Goal: Transaction & Acquisition: Purchase product/service

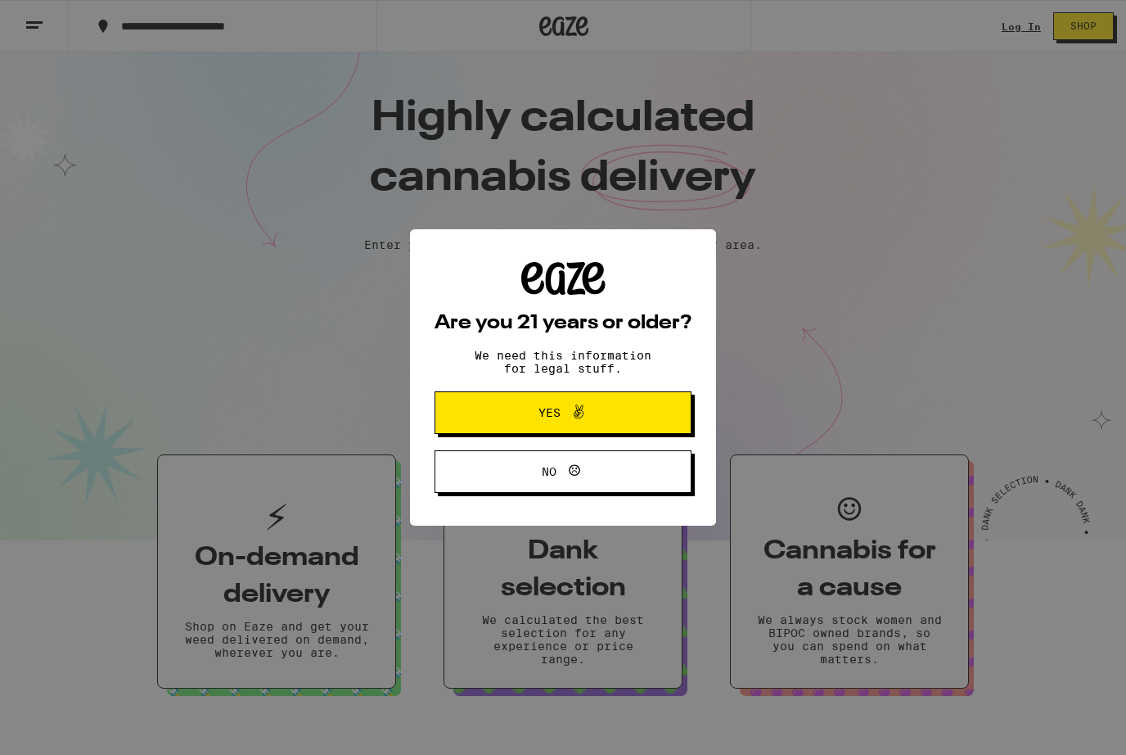
click at [649, 414] on button "Yes" at bounding box center [563, 412] width 257 height 43
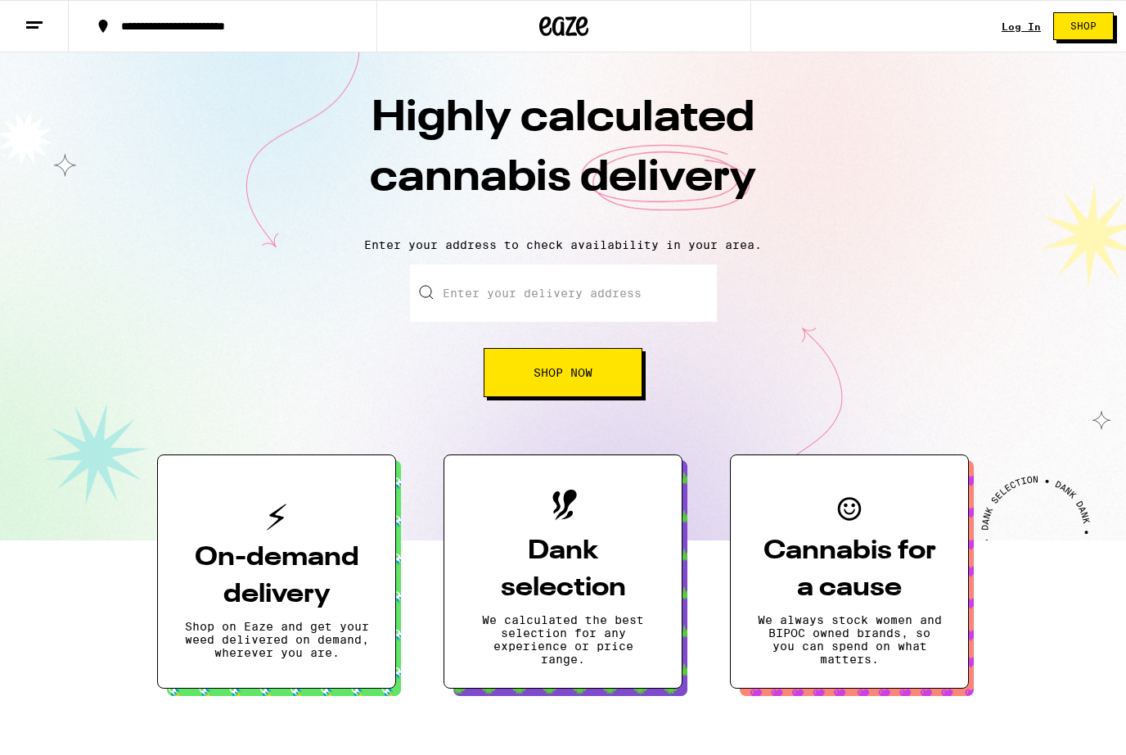
click at [1124, 11] on div "Log In Shop" at bounding box center [1064, 26] width 124 height 52
click at [1008, 24] on link "Log In" at bounding box center [1021, 26] width 39 height 11
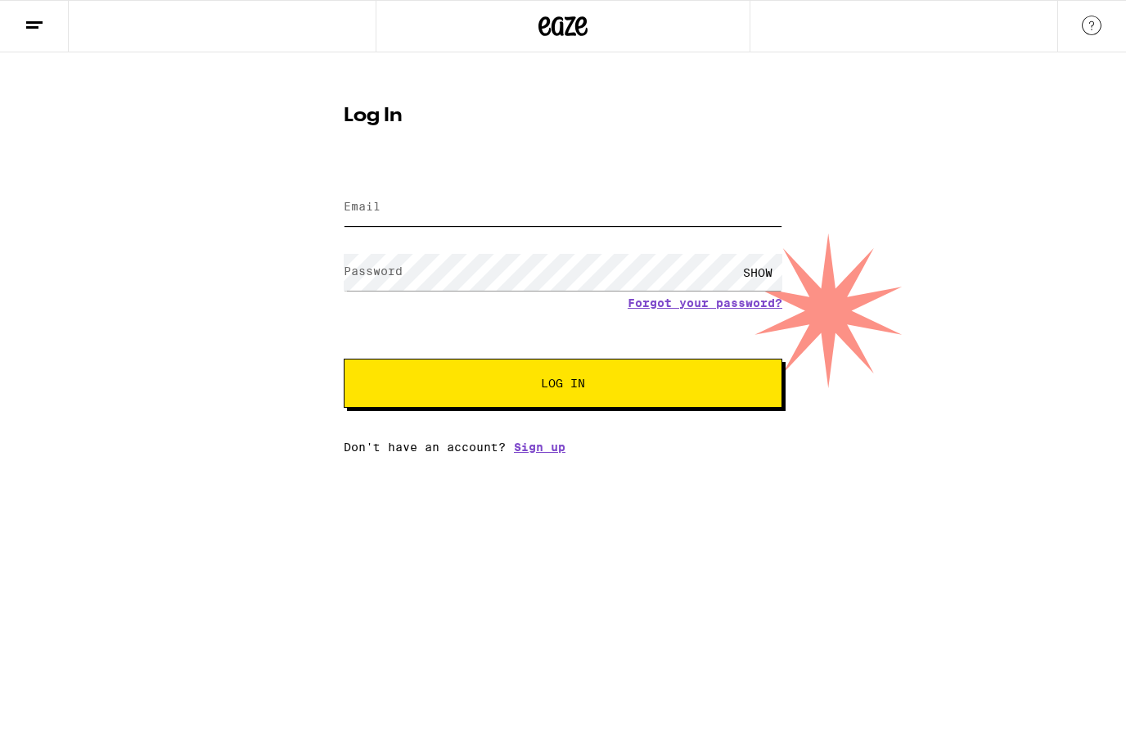
click at [710, 207] on input "Email" at bounding box center [563, 207] width 439 height 37
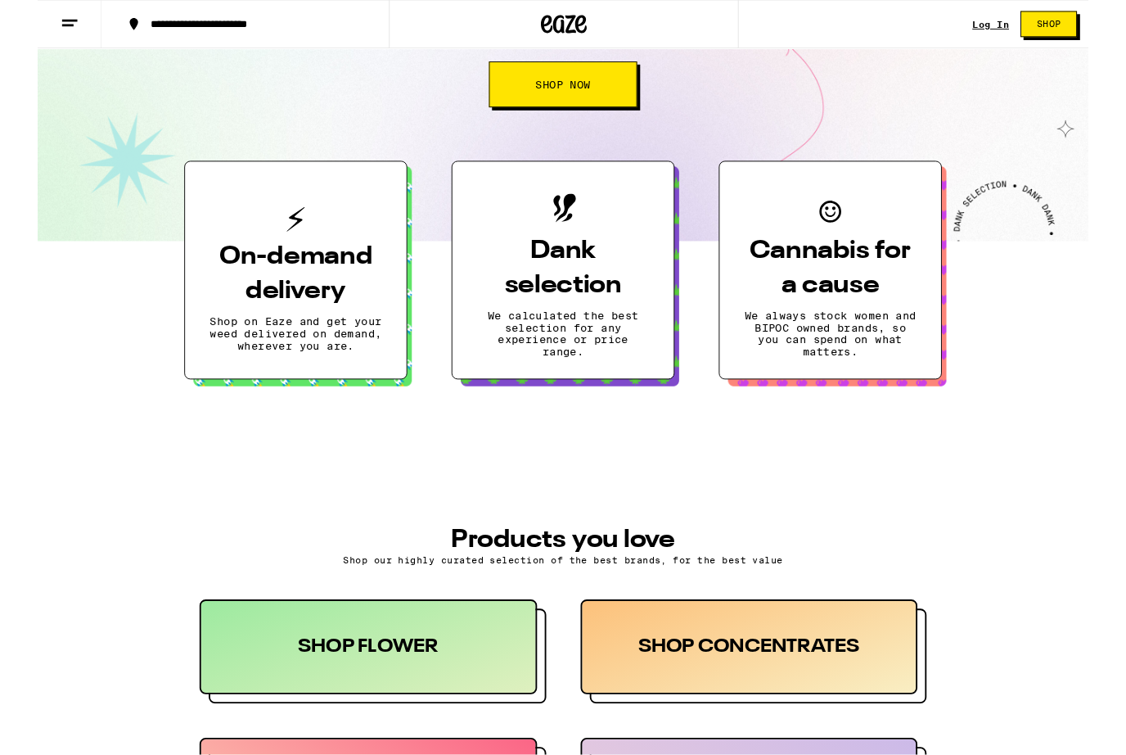
scroll to position [282, 0]
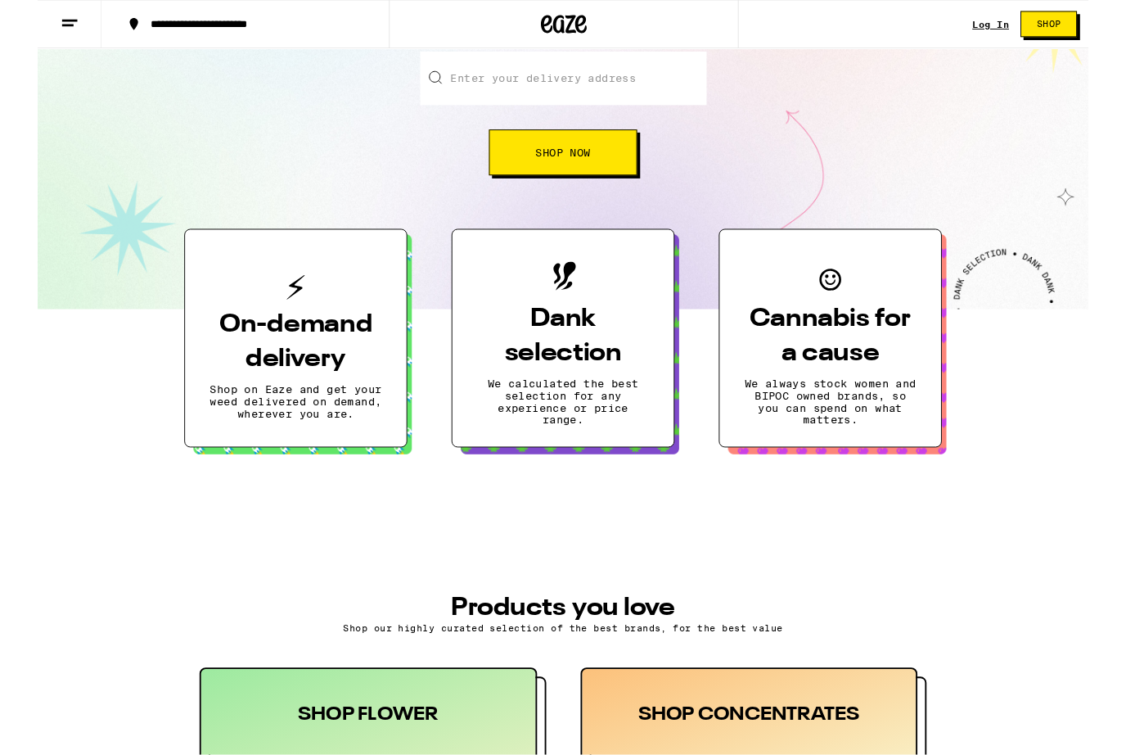
click at [193, 402] on button "On-demand delivery Shop on Eaze and get your weed delivered on demand, wherever…" at bounding box center [276, 363] width 239 height 234
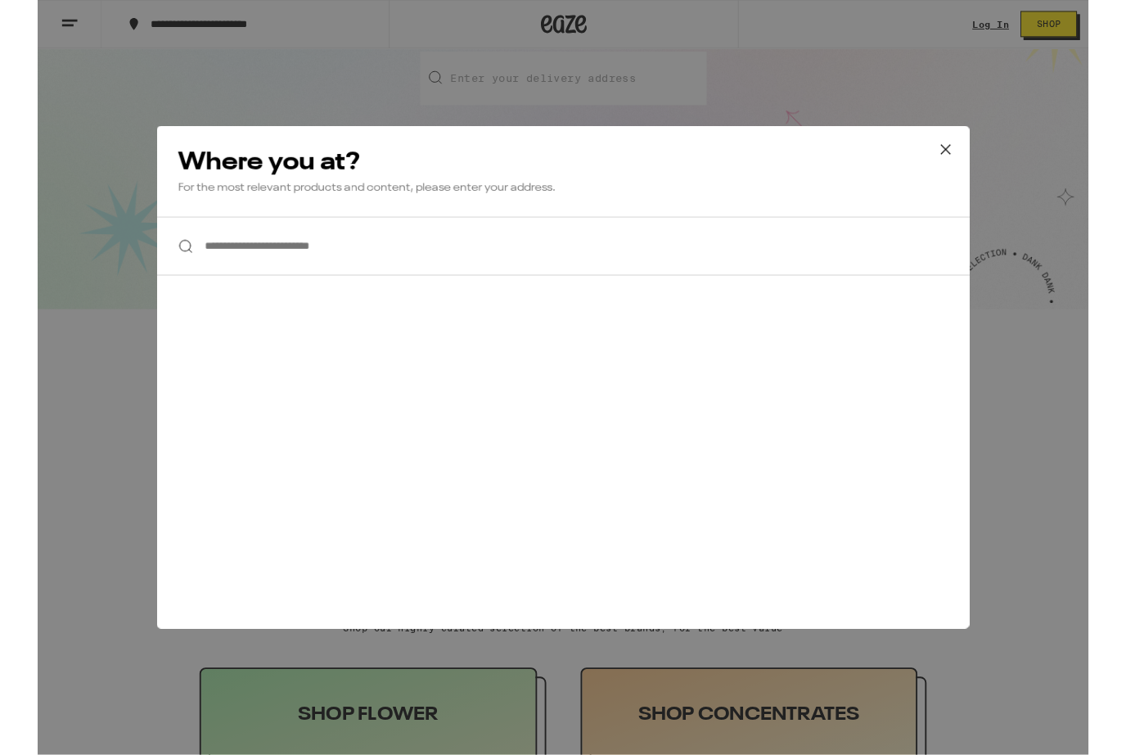
scroll to position [210, 0]
click at [978, 155] on icon at bounding box center [973, 160] width 25 height 25
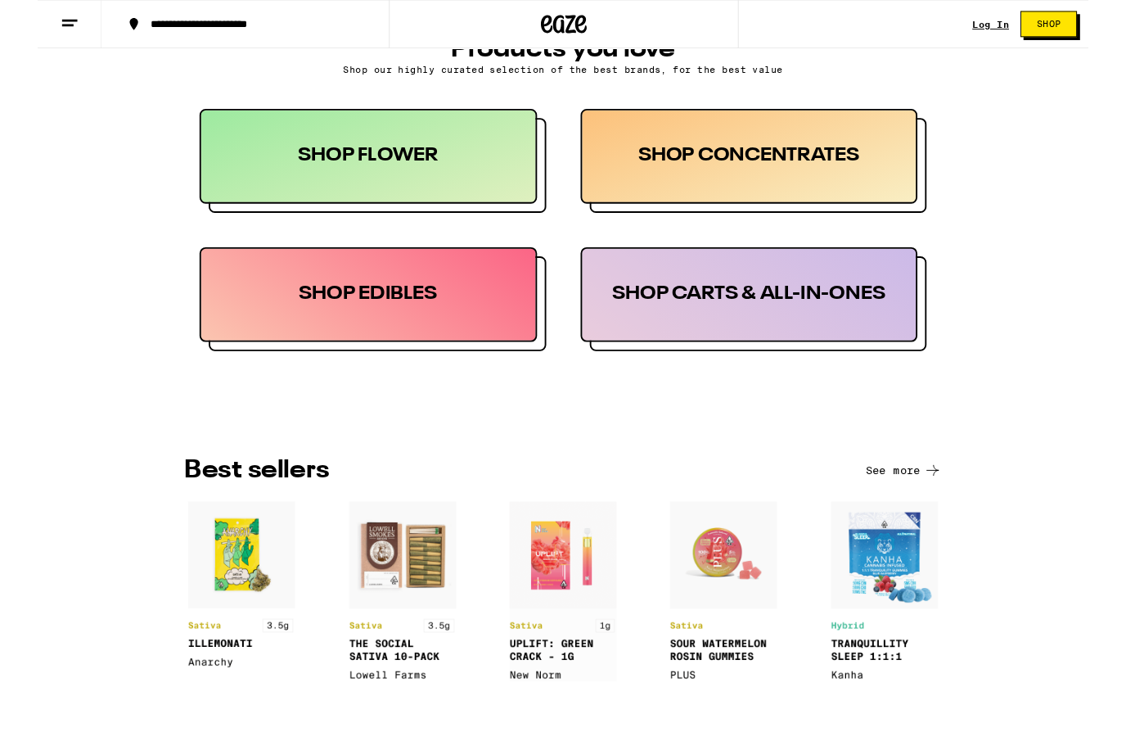
scroll to position [808, 0]
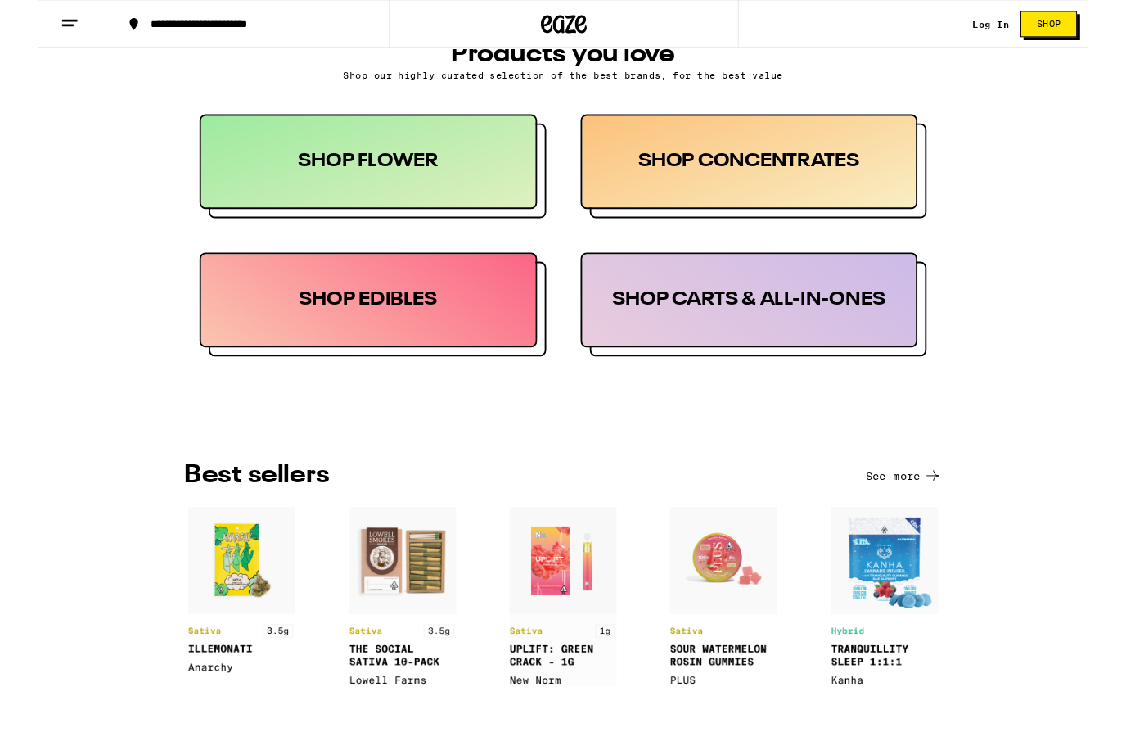
click at [205, 190] on div "SHOP FLOWER" at bounding box center [355, 173] width 362 height 101
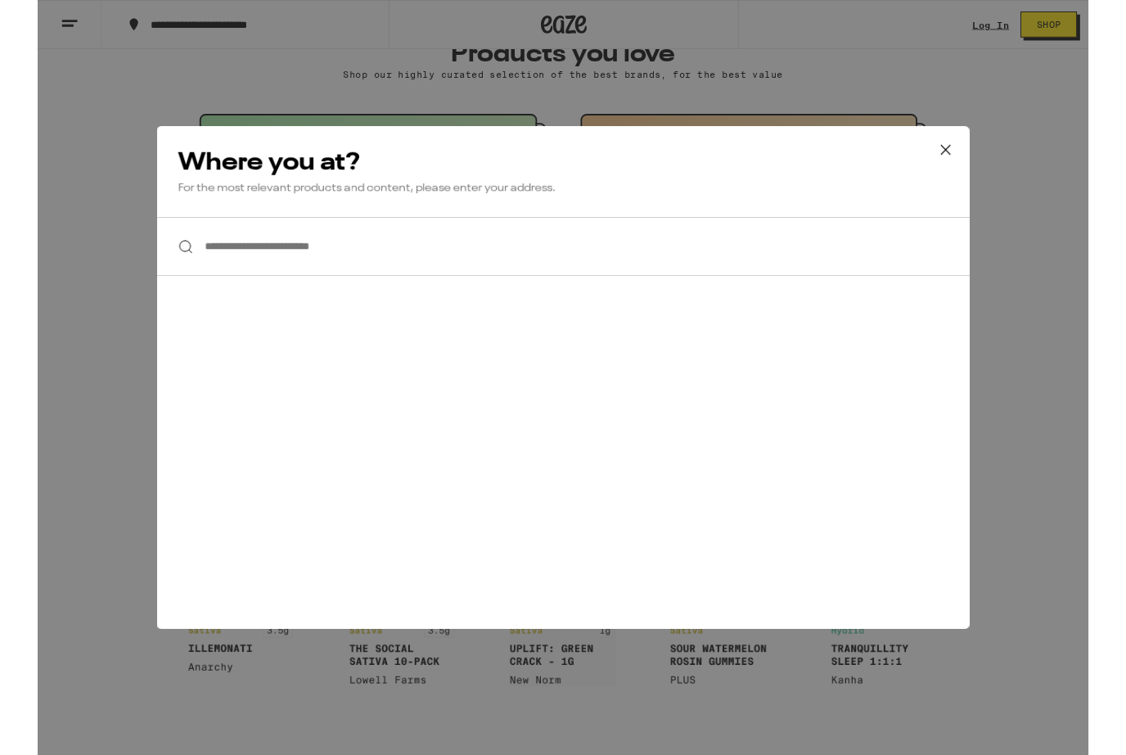
click at [977, 153] on icon at bounding box center [973, 160] width 25 height 25
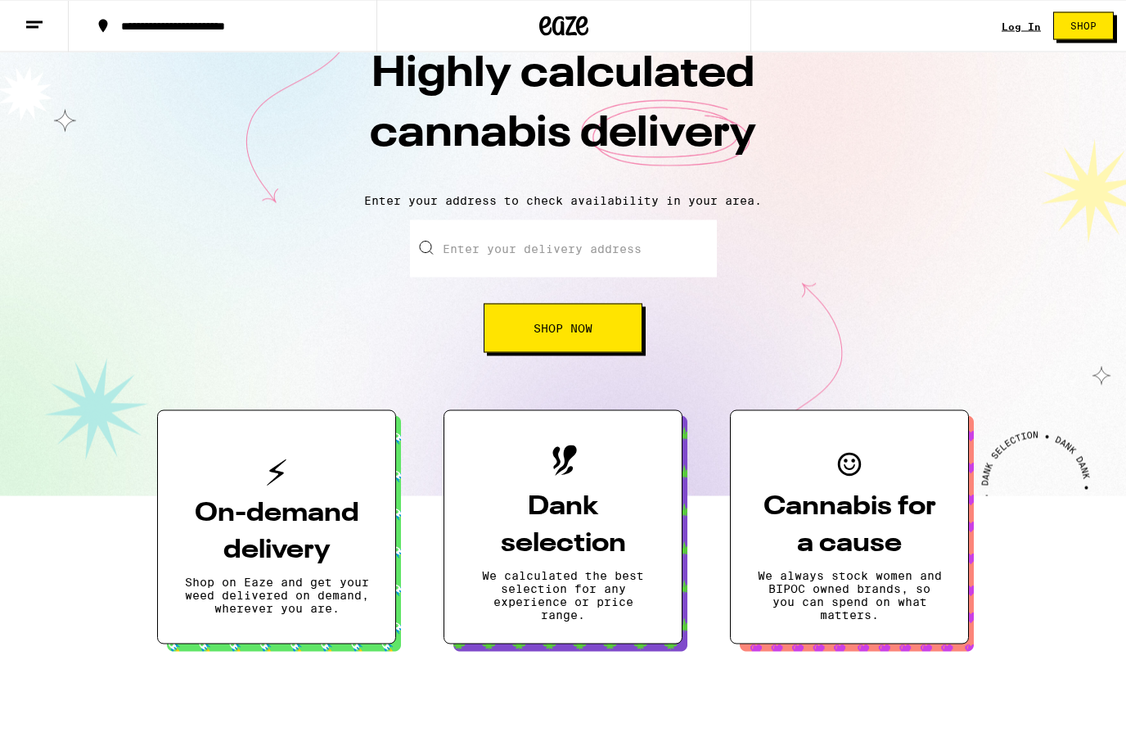
scroll to position [0, 0]
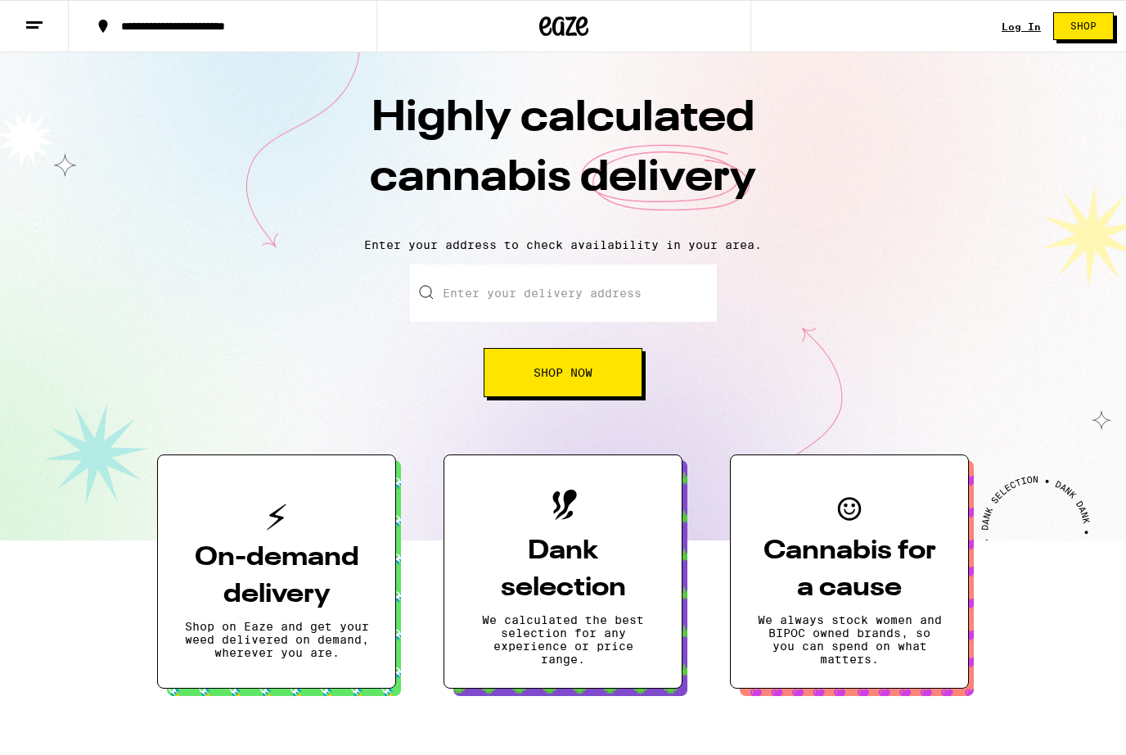
click at [34, 12] on button at bounding box center [34, 27] width 69 height 52
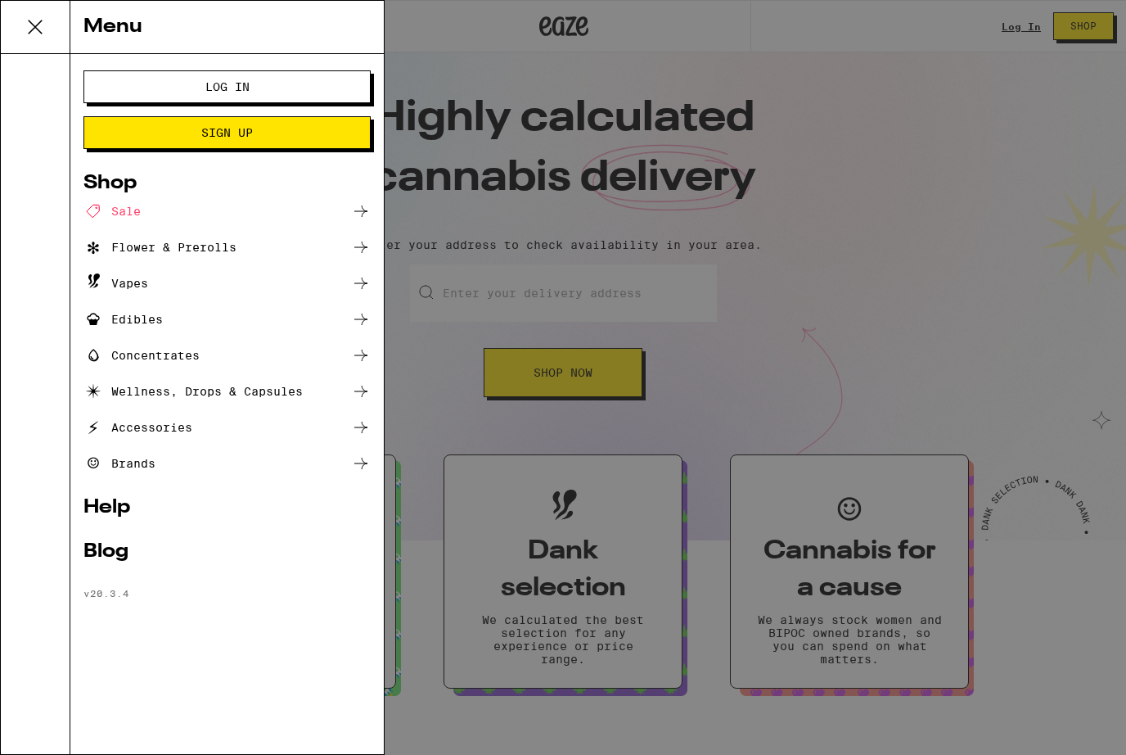
click at [35, 27] on icon at bounding box center [35, 26] width 13 height 13
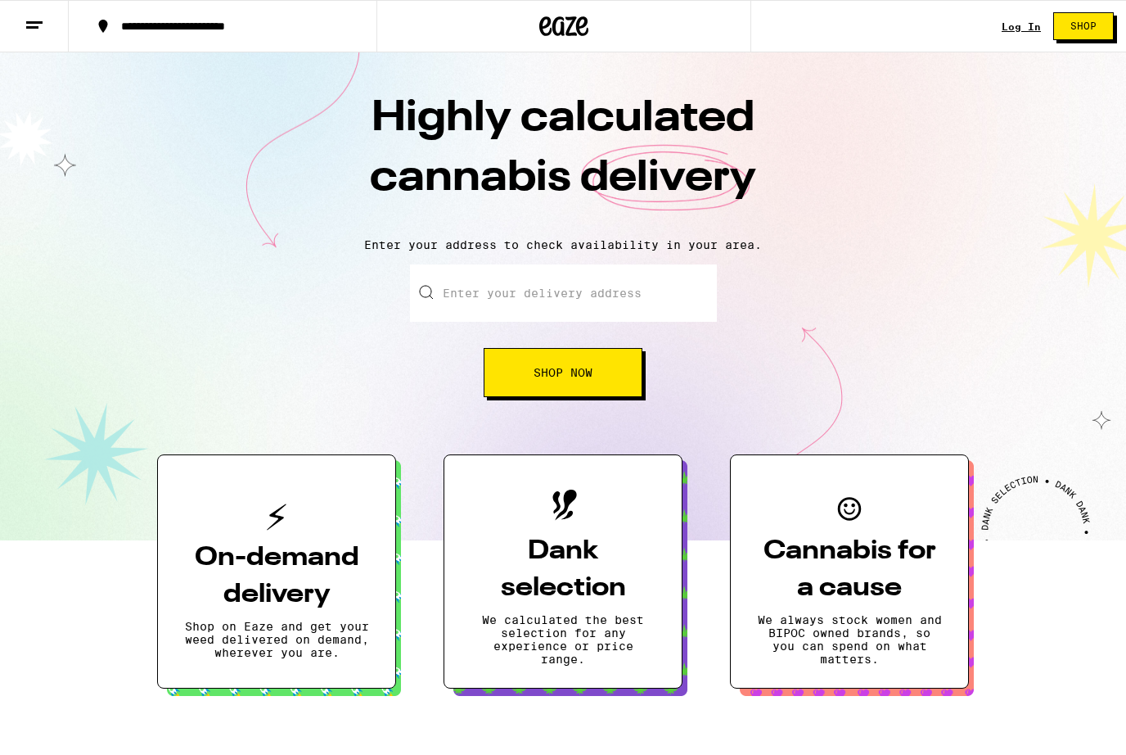
click at [130, 26] on div "**********" at bounding box center [232, 25] width 239 height 11
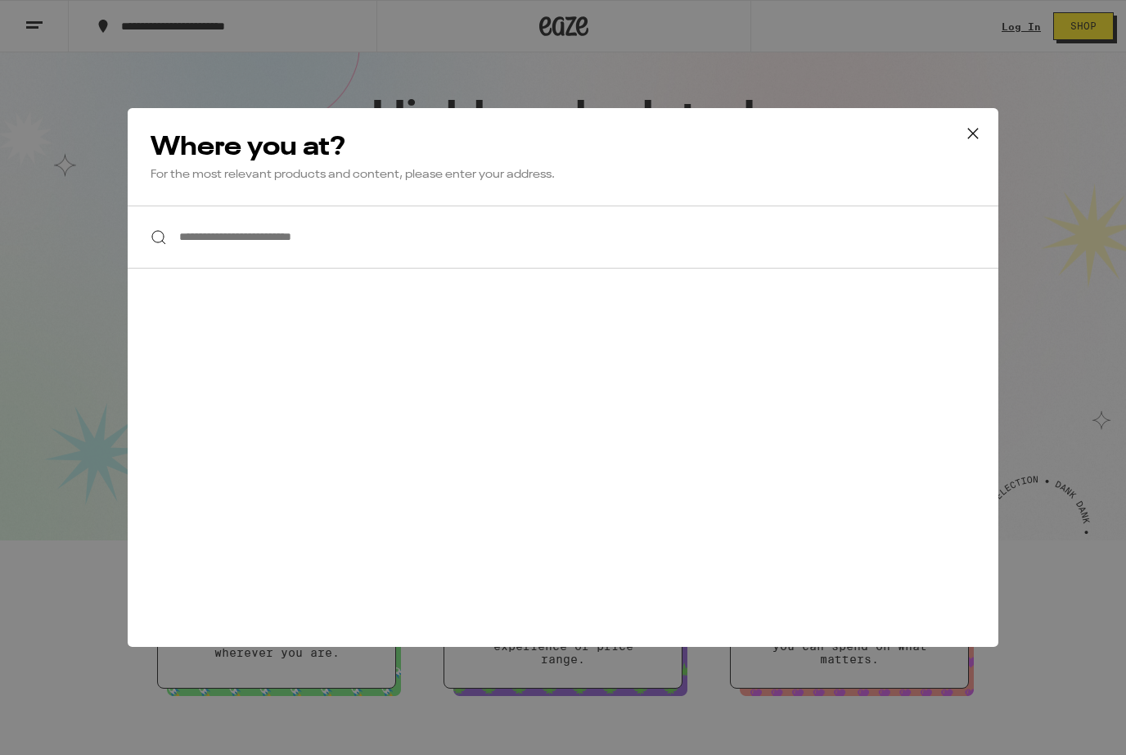
click at [223, 235] on input "**********" at bounding box center [563, 236] width 871 height 63
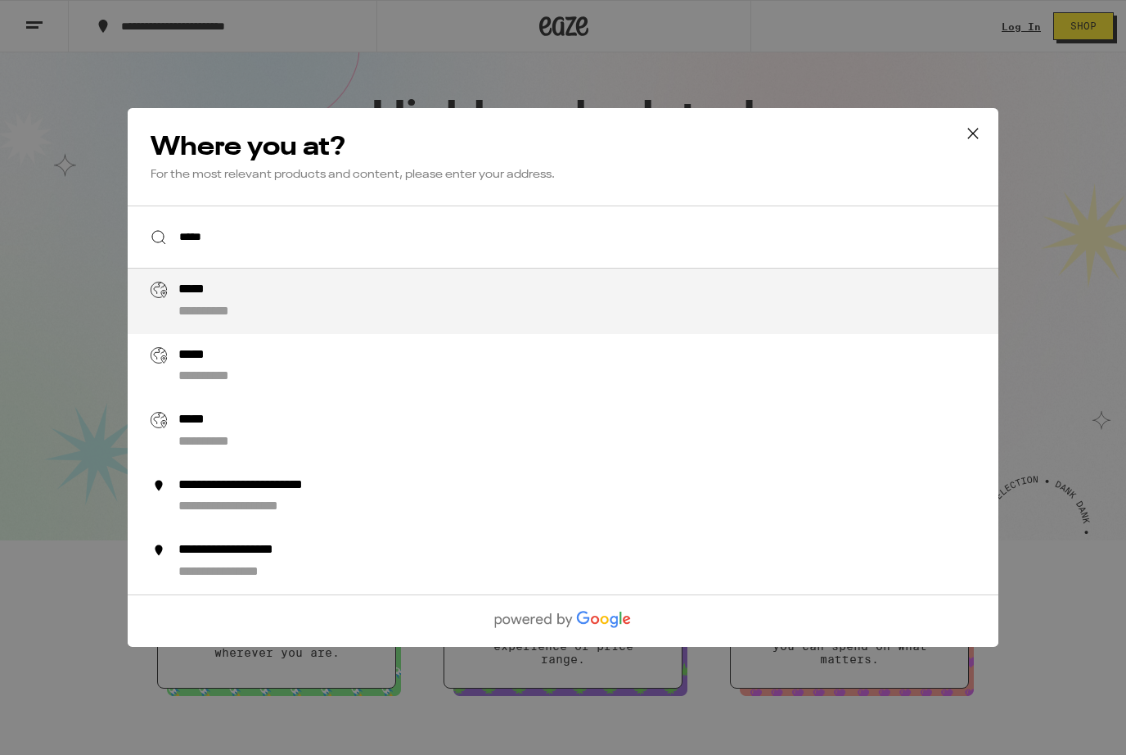
click at [211, 317] on div "**********" at bounding box center [220, 312] width 84 height 17
type input "**********"
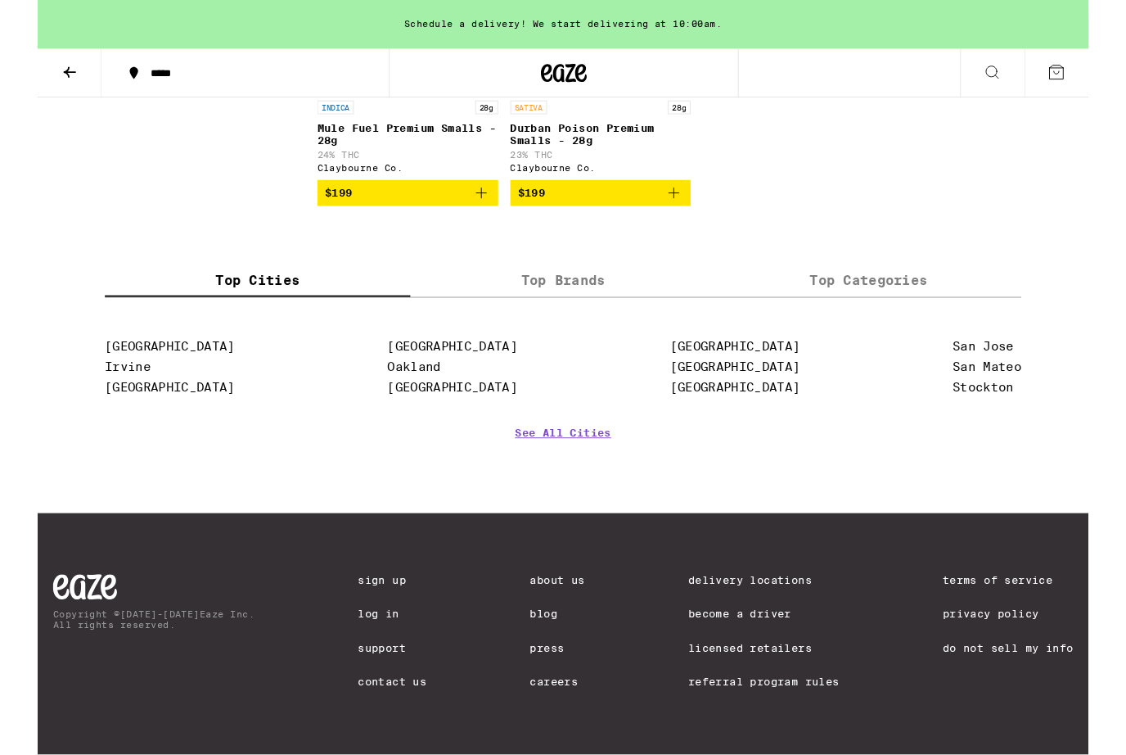
scroll to position [5743, 0]
click at [509, 318] on label "Top Brands" at bounding box center [562, 300] width 327 height 35
click at [0, 0] on input "Top Brands" at bounding box center [0, 0] width 0 height 0
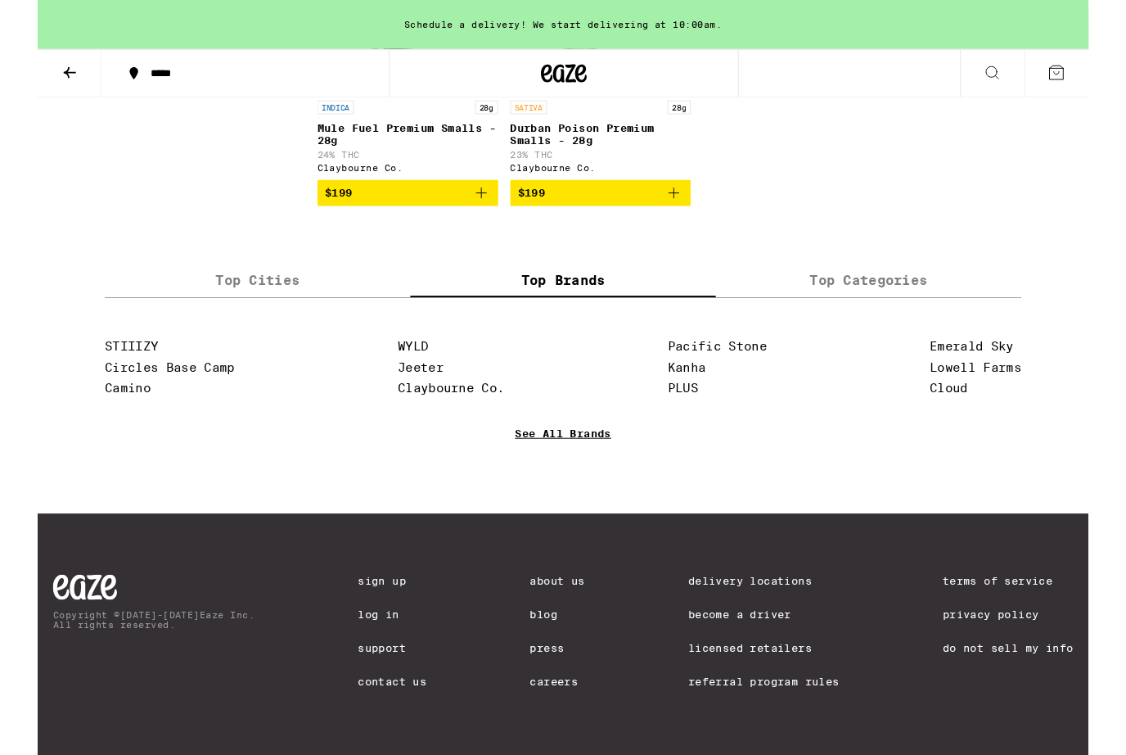
click at [539, 518] on link "See All Brands" at bounding box center [563, 488] width 103 height 61
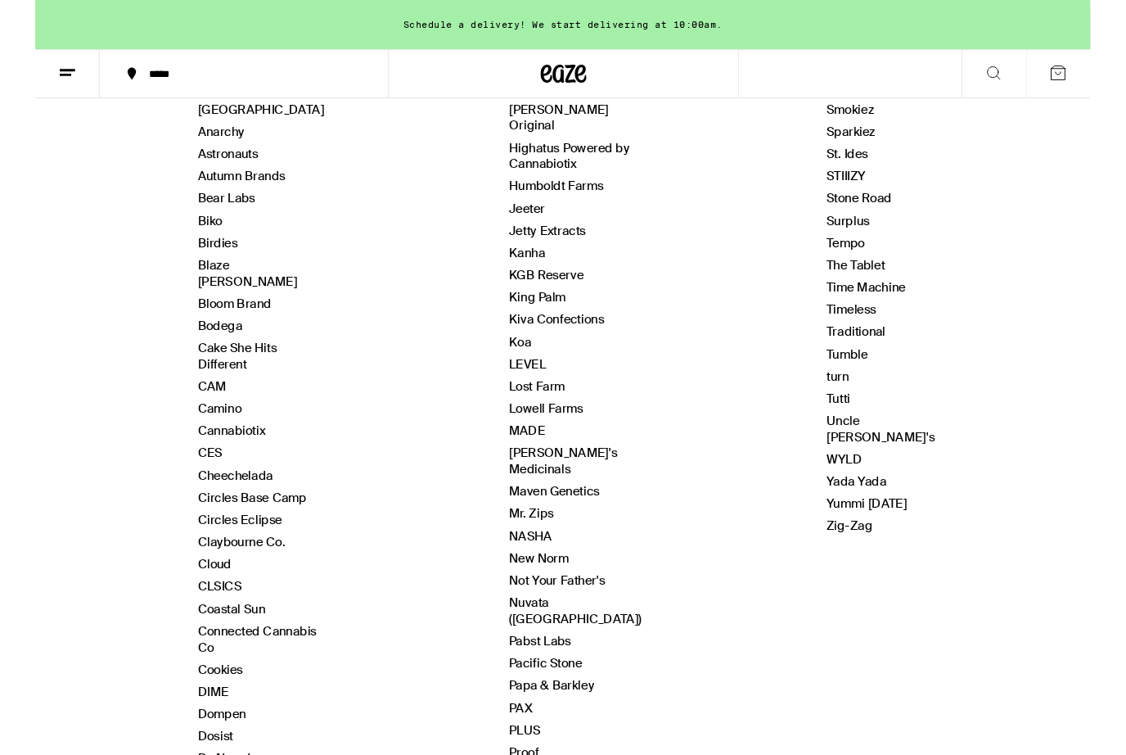
scroll to position [270, 0]
click at [511, 359] on link "Koa" at bounding box center [518, 367] width 24 height 17
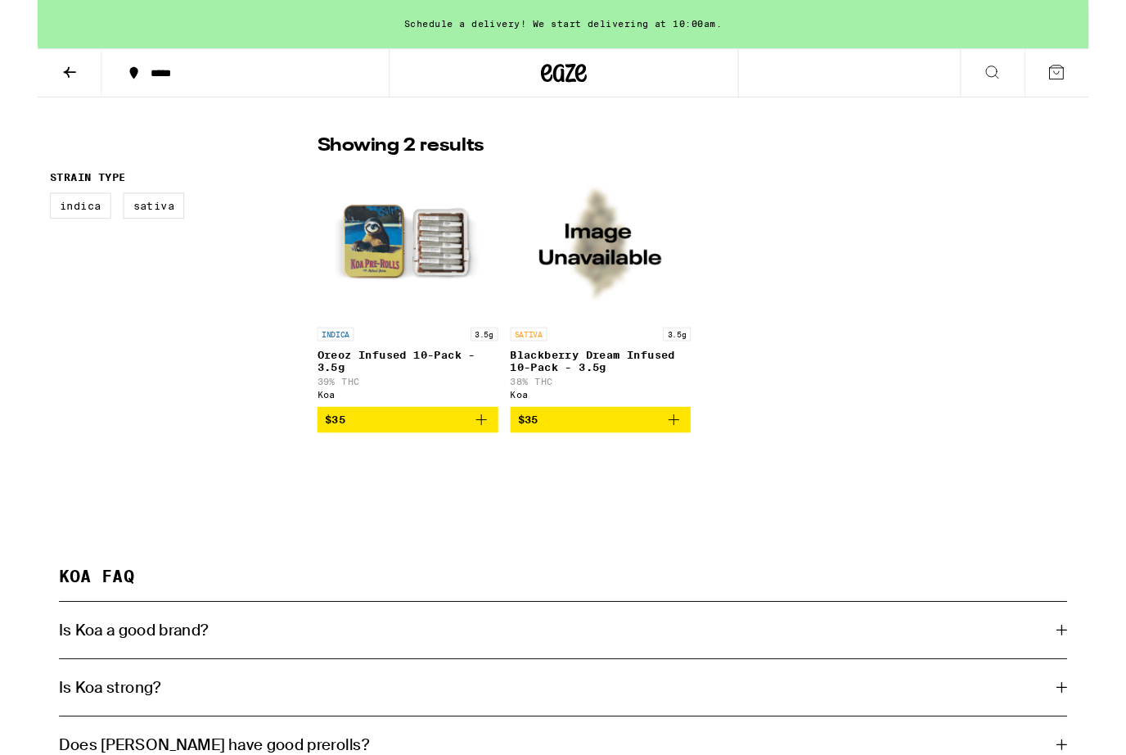
scroll to position [403, 0]
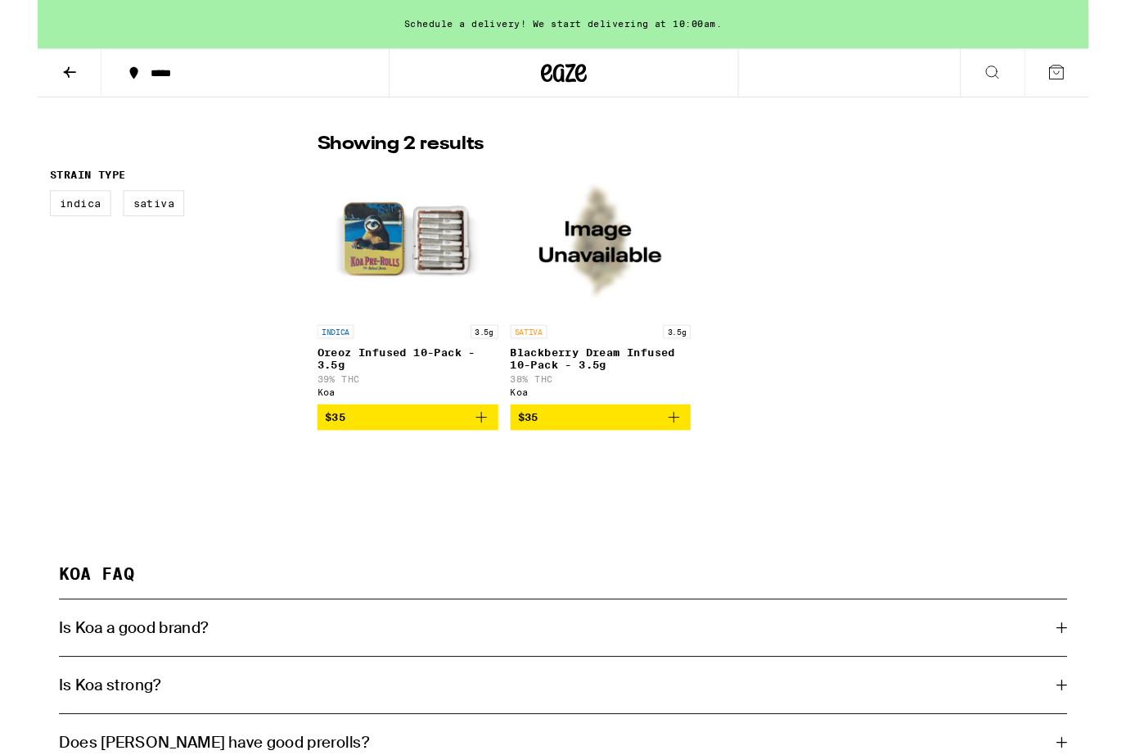
click at [684, 458] on icon "Add to bag" at bounding box center [682, 448] width 20 height 20
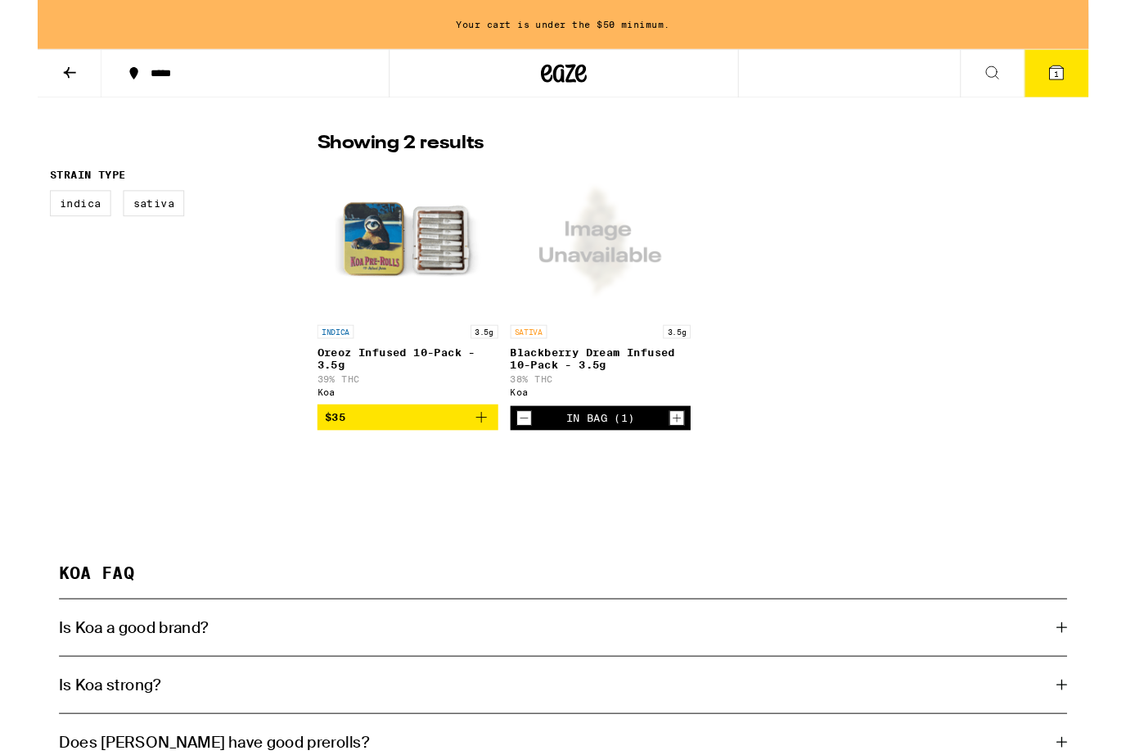
click at [485, 457] on icon "Add to bag" at bounding box center [476, 447] width 20 height 20
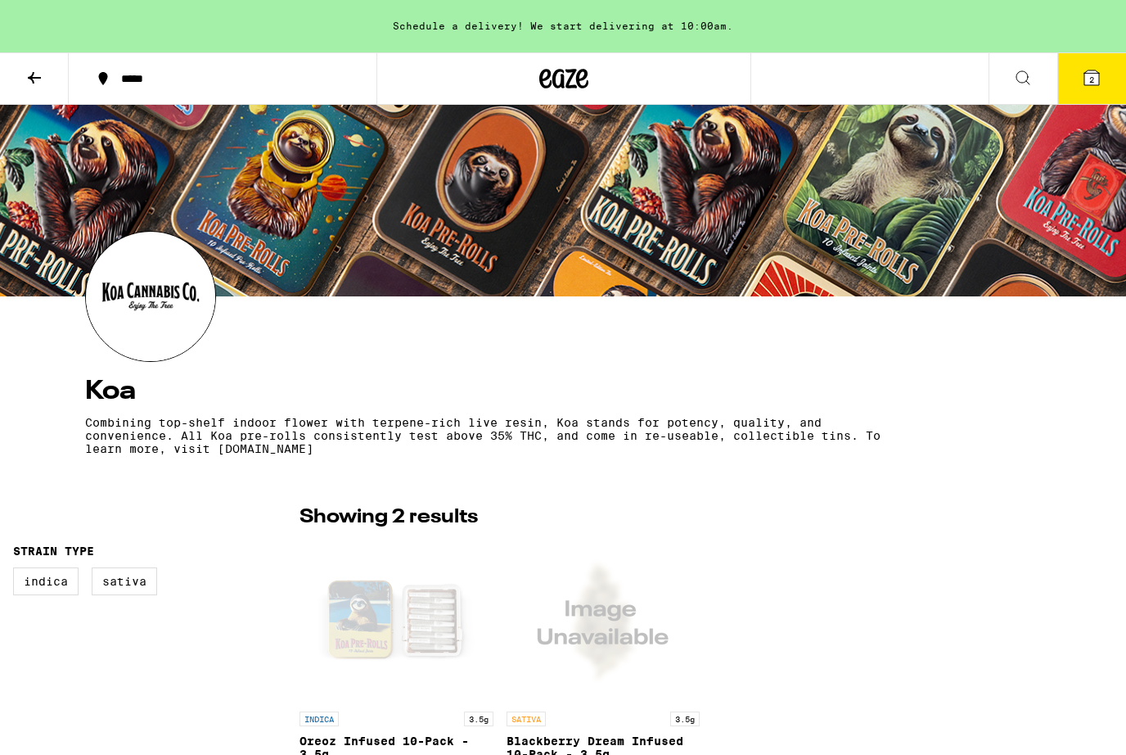
scroll to position [14, 0]
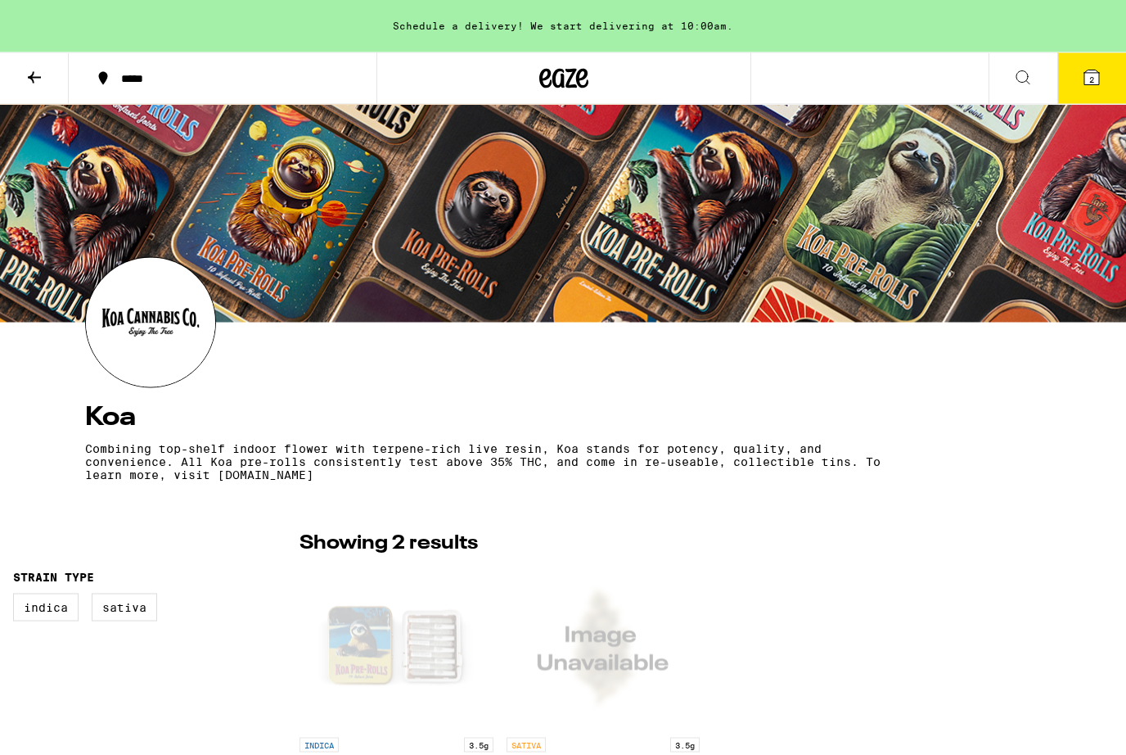
click at [1103, 76] on button "2" at bounding box center [1091, 78] width 69 height 51
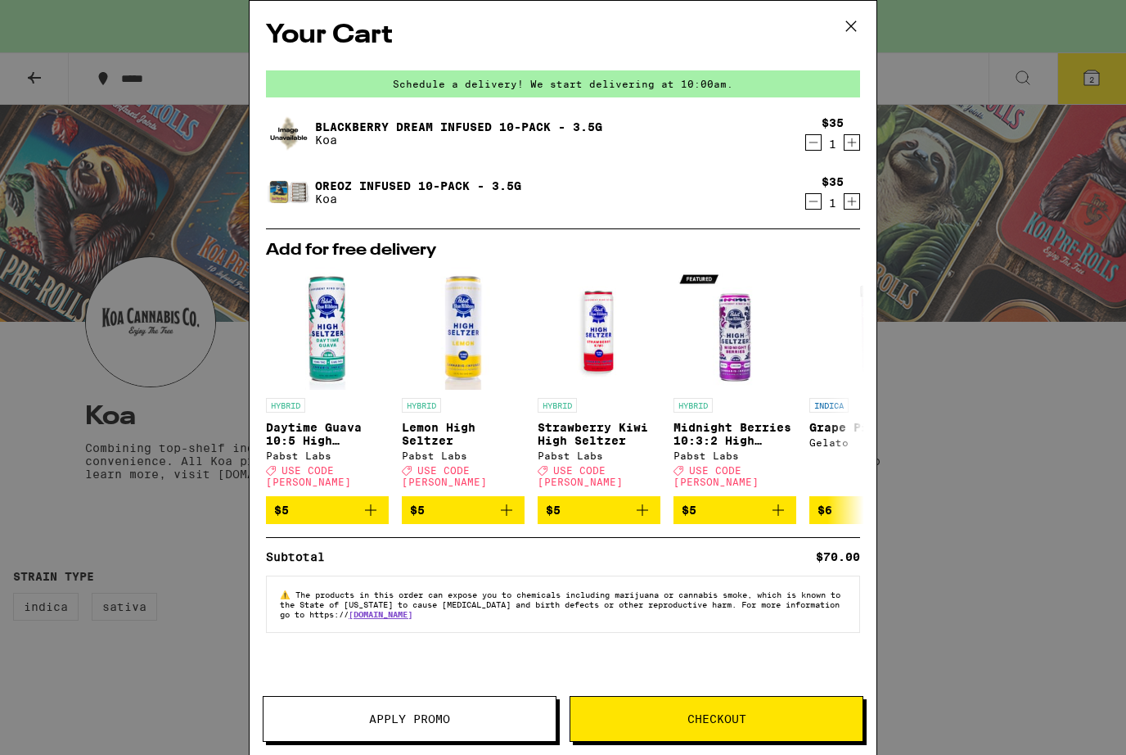
click at [774, 509] on icon "Add to bag" at bounding box center [778, 509] width 11 height 11
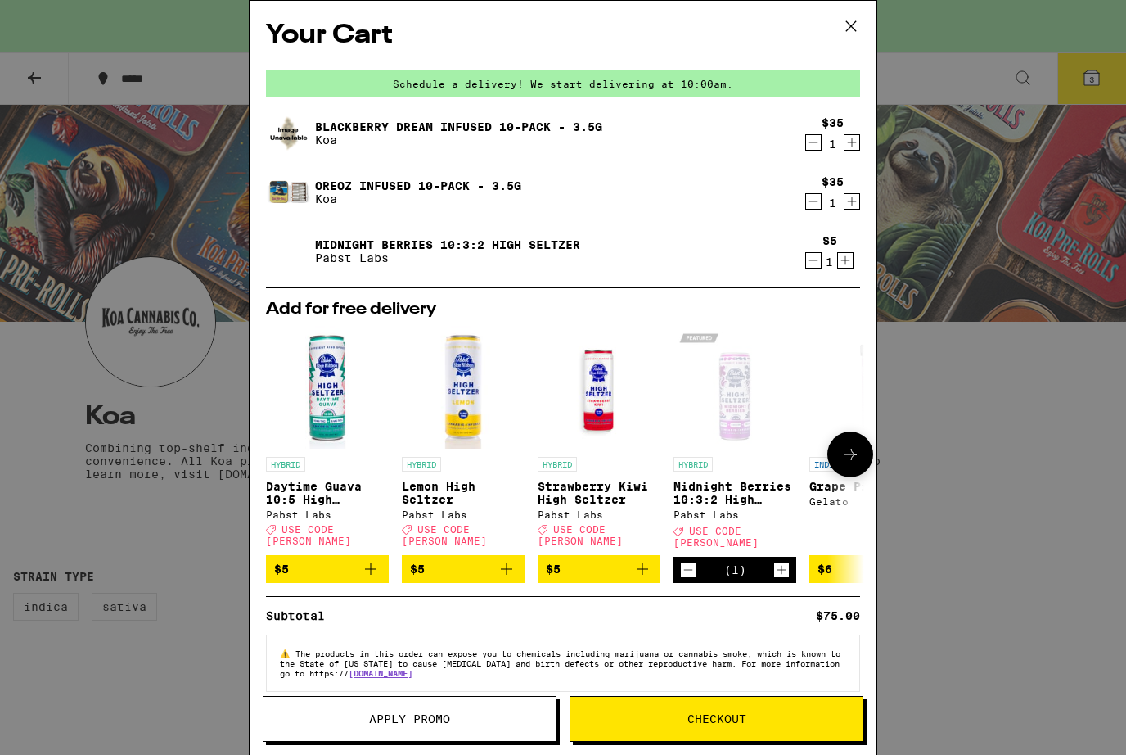
click at [503, 573] on icon "Add to bag" at bounding box center [507, 569] width 20 height 20
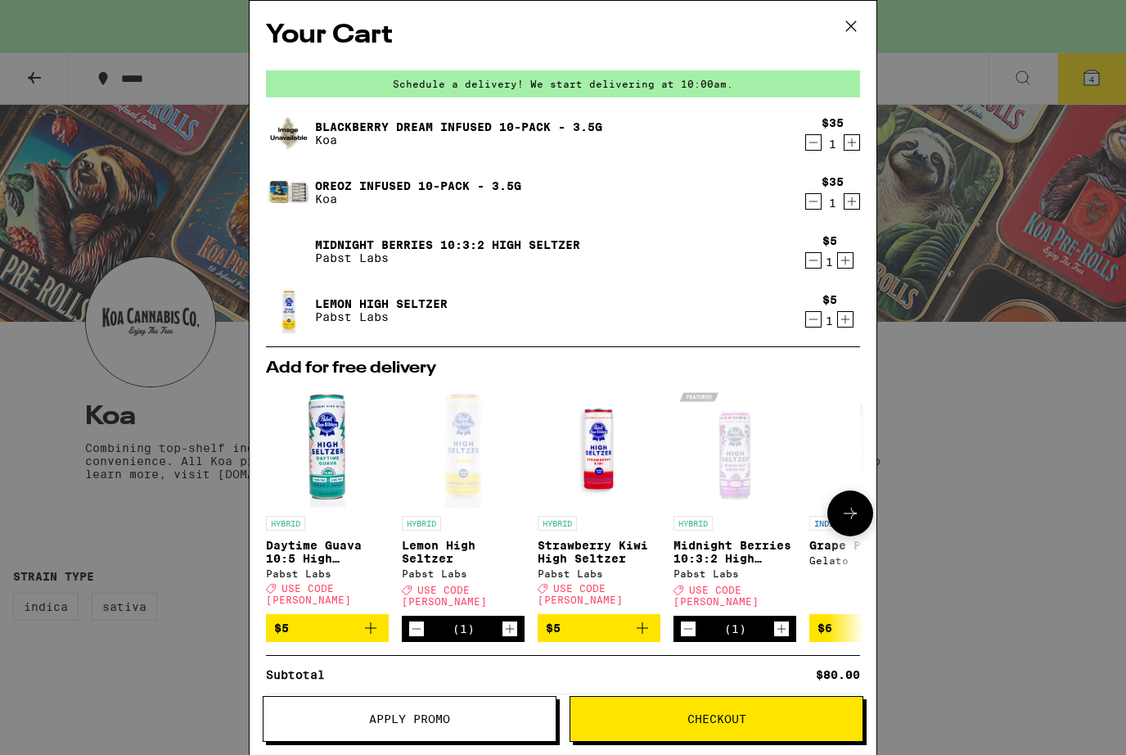
click at [855, 518] on icon at bounding box center [851, 513] width 20 height 20
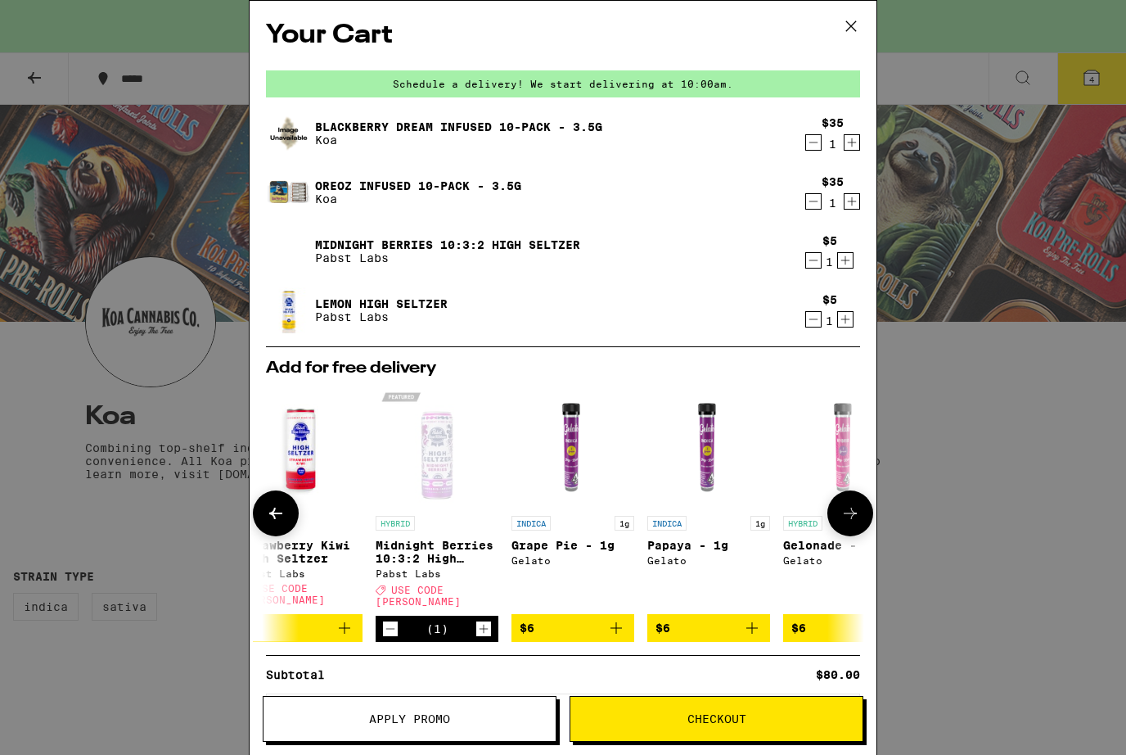
scroll to position [0, 416]
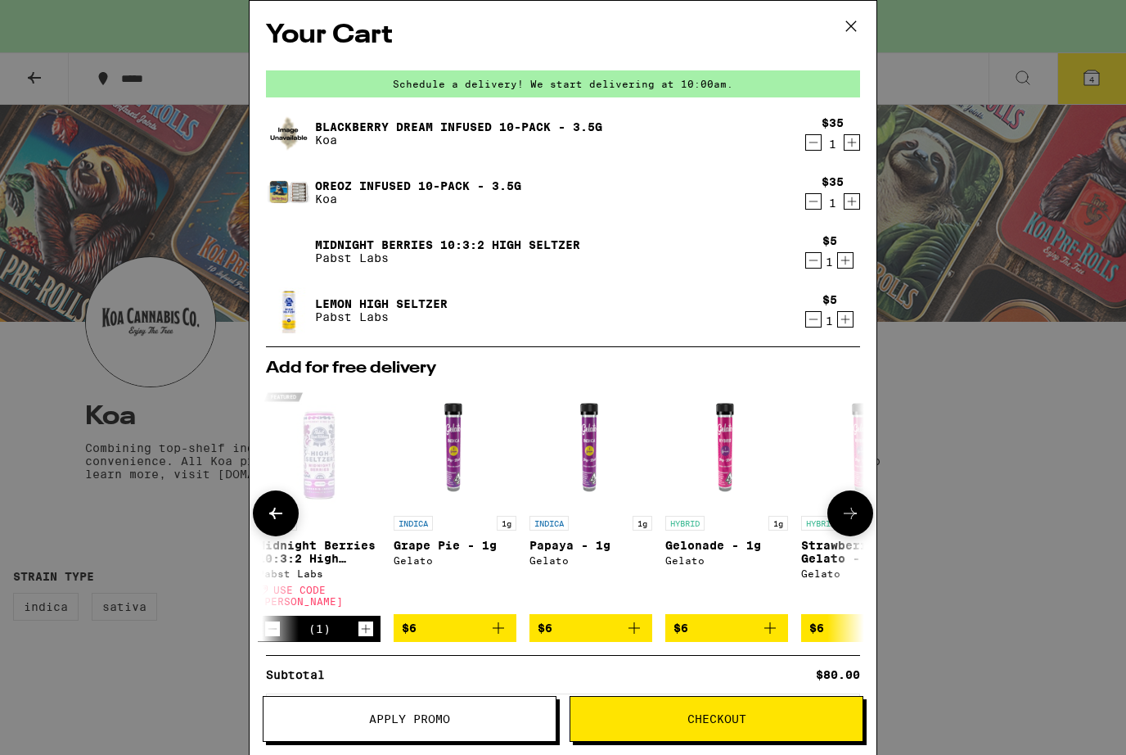
click at [850, 516] on icon at bounding box center [851, 513] width 20 height 20
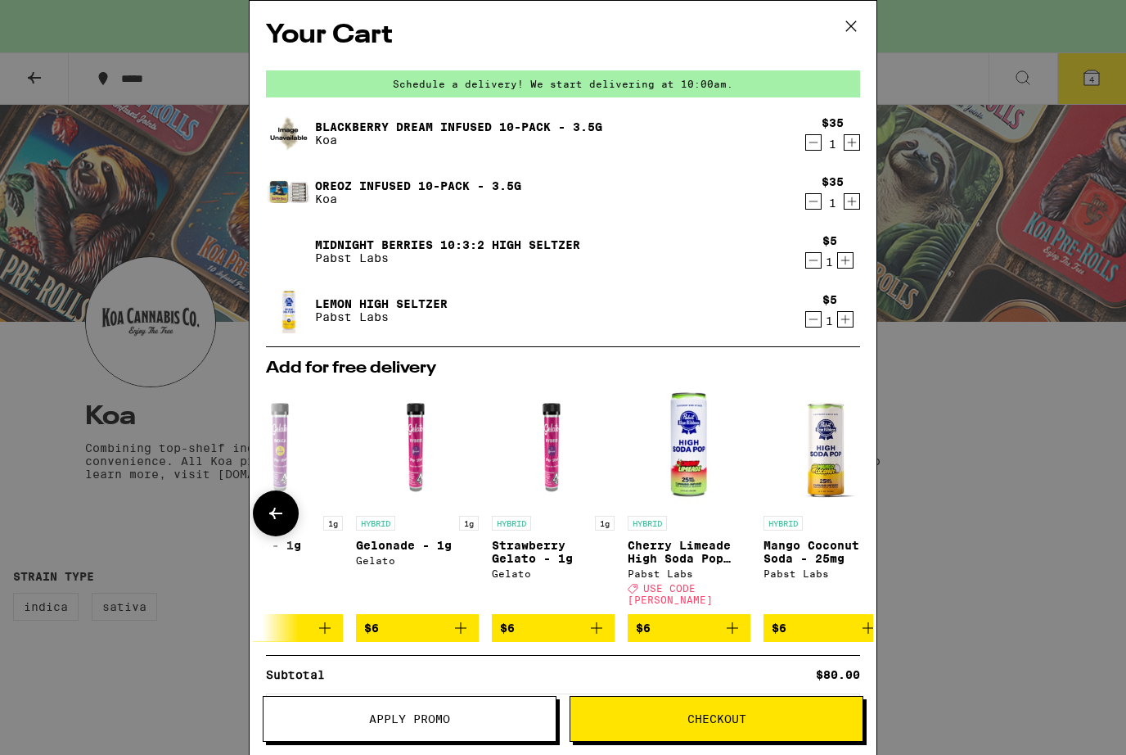
scroll to position [0, 764]
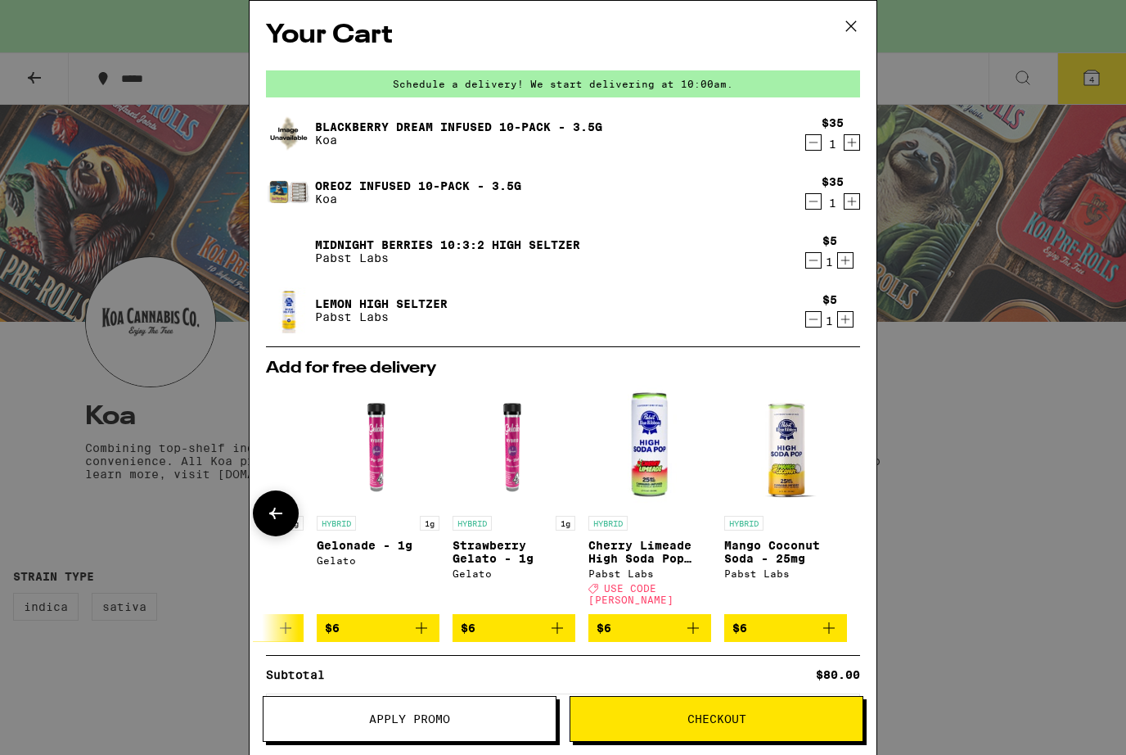
click at [695, 629] on icon "Add to bag" at bounding box center [693, 628] width 20 height 20
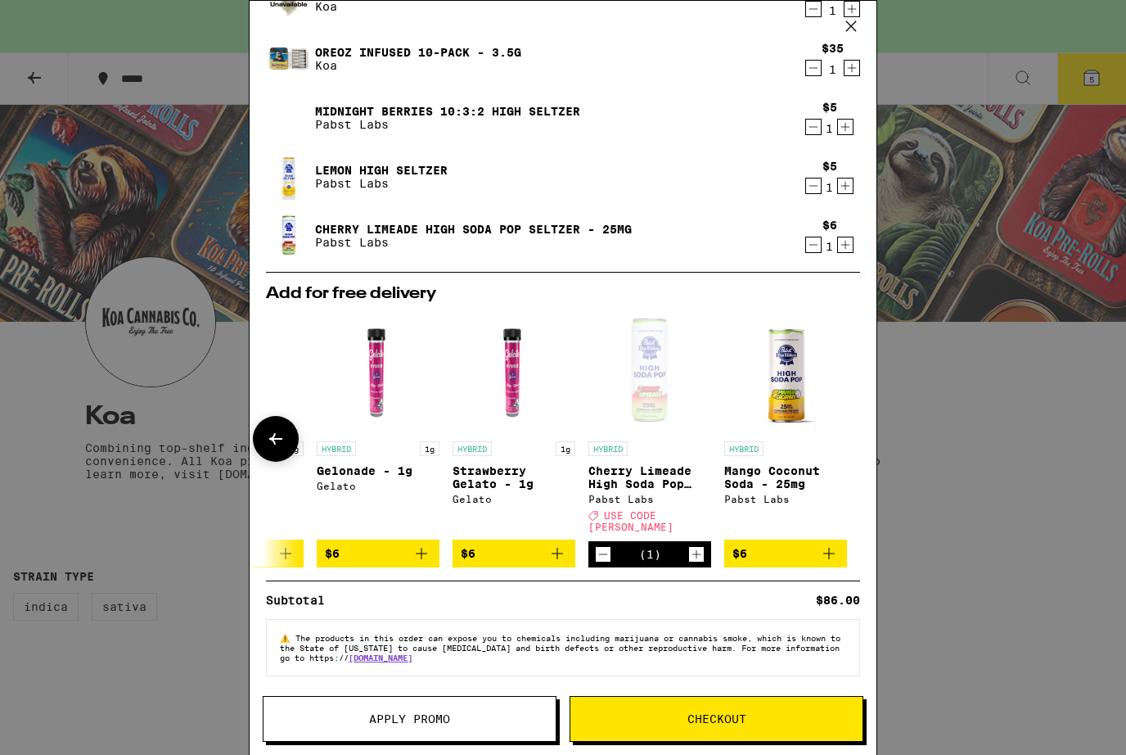
scroll to position [138, 0]
click at [381, 713] on span "Apply Promo" at bounding box center [409, 718] width 81 height 11
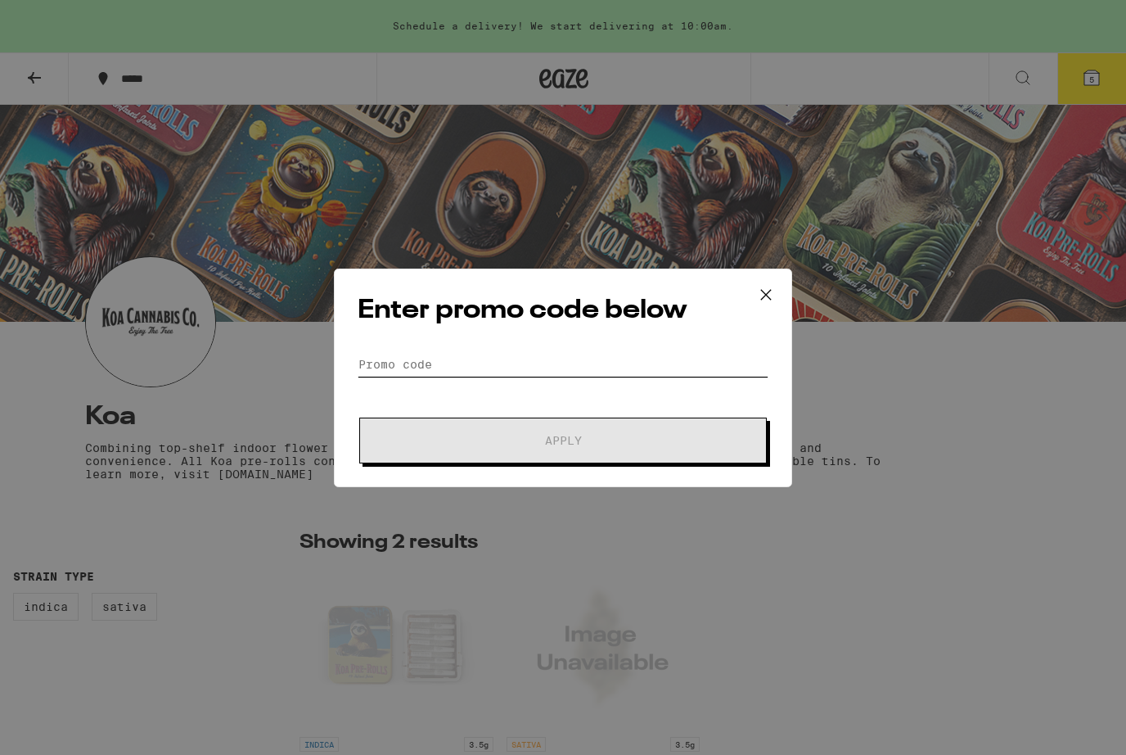
click at [662, 372] on input "Promo Code" at bounding box center [563, 364] width 411 height 25
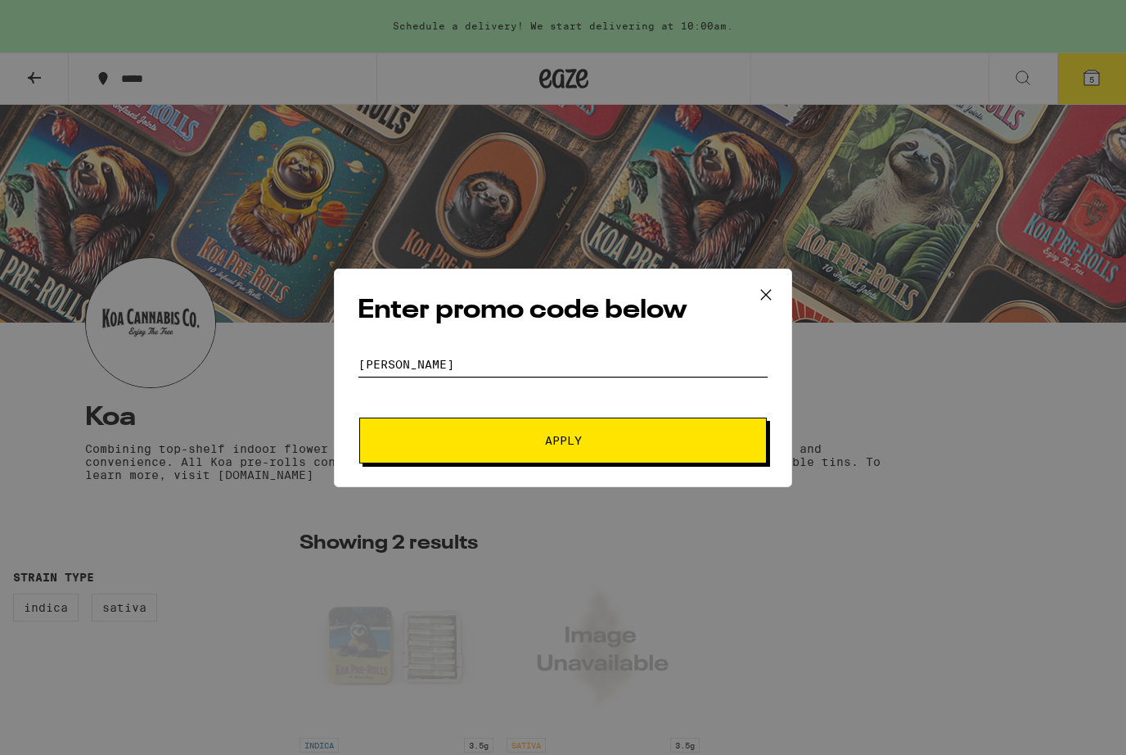
type input "[PERSON_NAME]"
click at [689, 444] on span "Apply" at bounding box center [563, 440] width 295 height 11
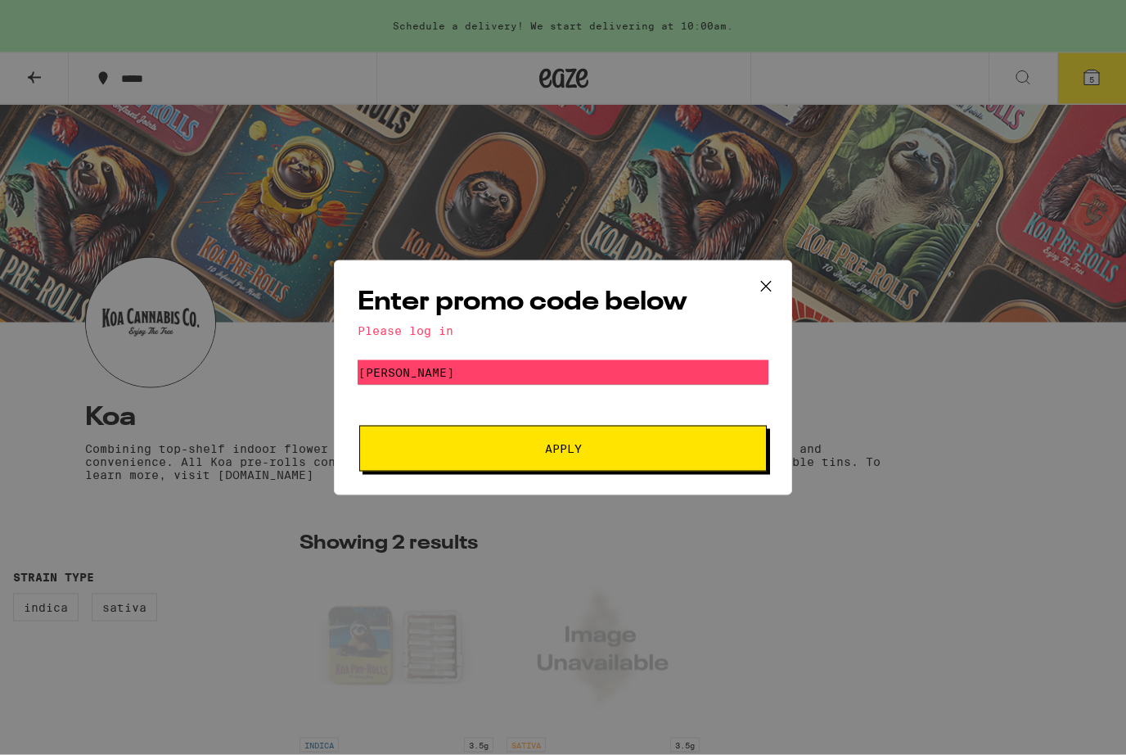
scroll to position [15, 0]
click at [655, 459] on button "Apply" at bounding box center [563, 449] width 408 height 46
click at [763, 267] on button at bounding box center [766, 287] width 51 height 52
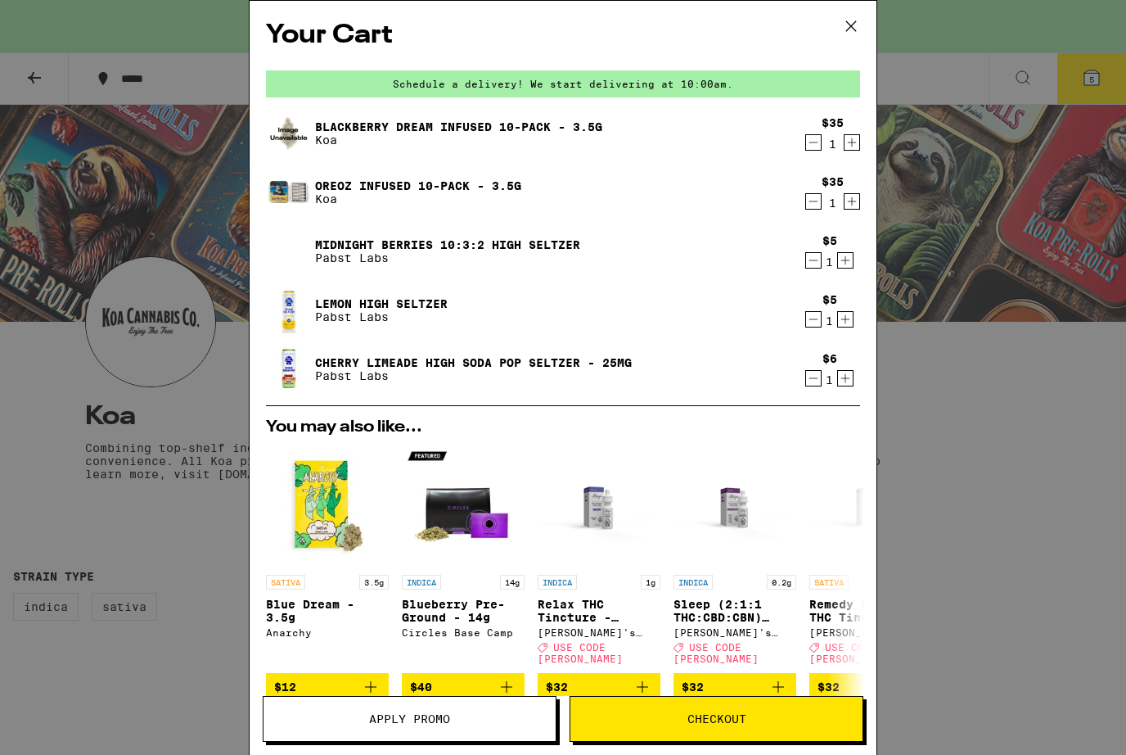
click at [863, 45] on button at bounding box center [851, 27] width 51 height 52
